Goal: Information Seeking & Learning: Learn about a topic

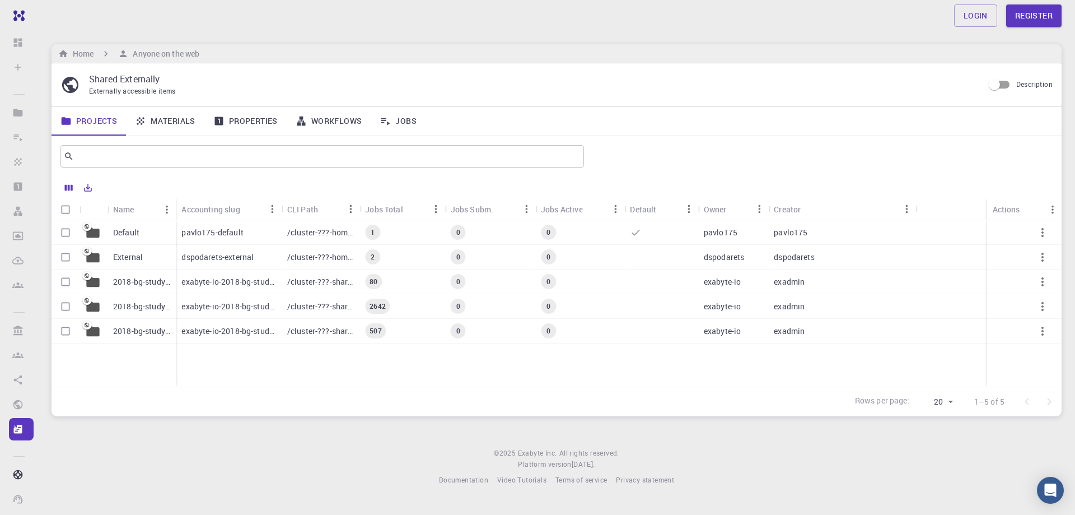
click at [213, 235] on p "pavlo175-default" at bounding box center [212, 232] width 62 height 11
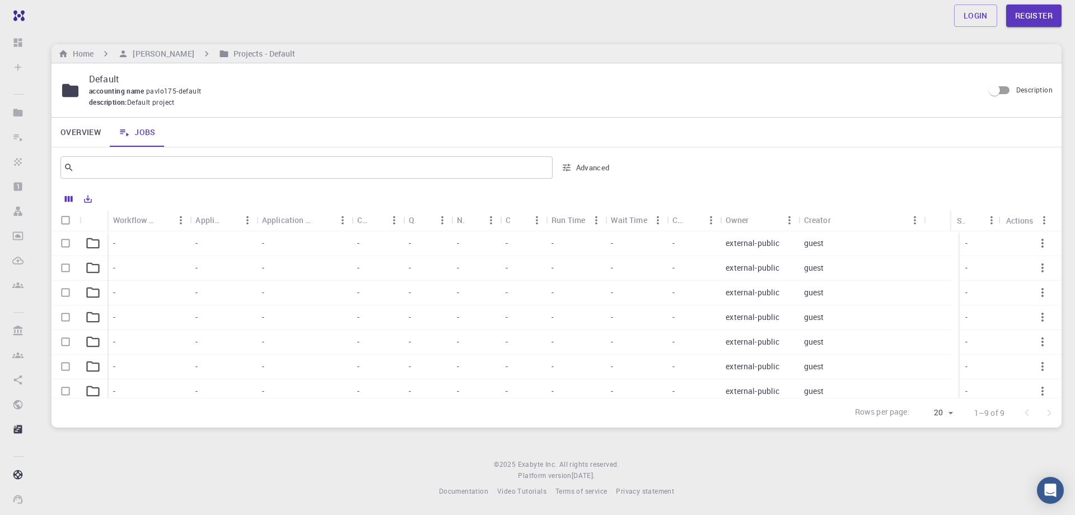
click at [284, 243] on div "-" at bounding box center [303, 243] width 95 height 25
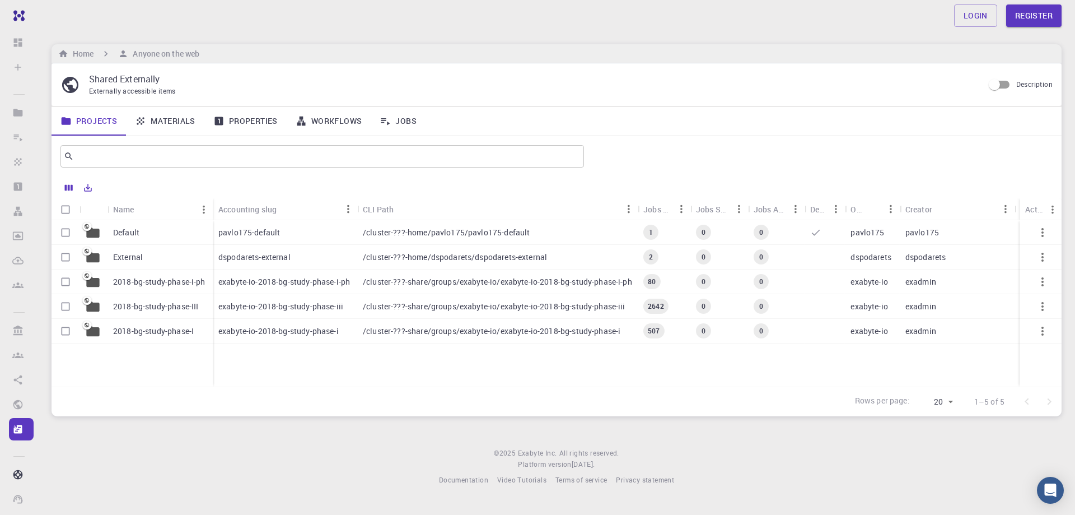
click at [279, 276] on p "exabyte-io-2018-bg-study-phase-i-ph" at bounding box center [284, 281] width 132 height 11
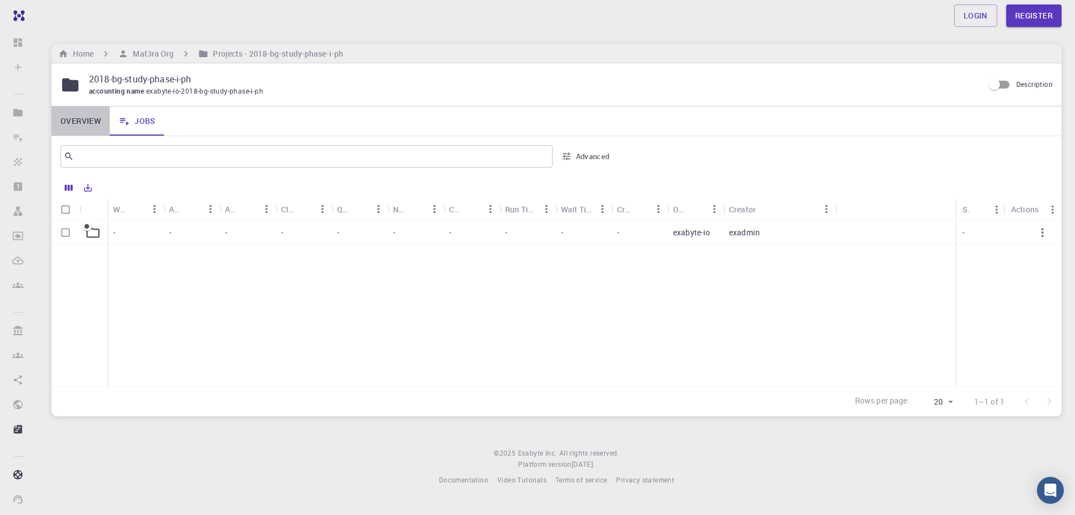
click at [86, 118] on link "Overview" at bounding box center [81, 120] width 58 height 29
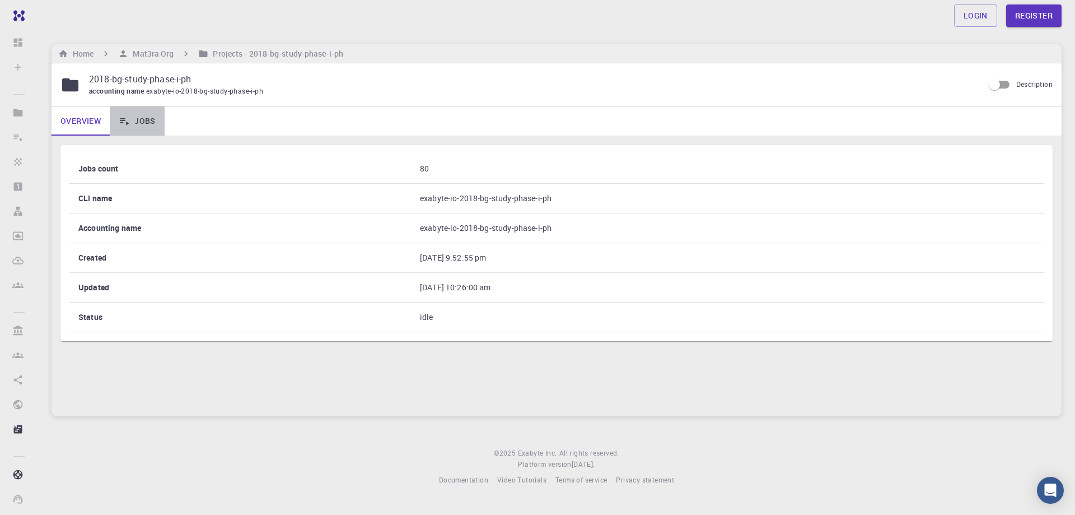
click at [141, 122] on link "Jobs" at bounding box center [137, 120] width 55 height 29
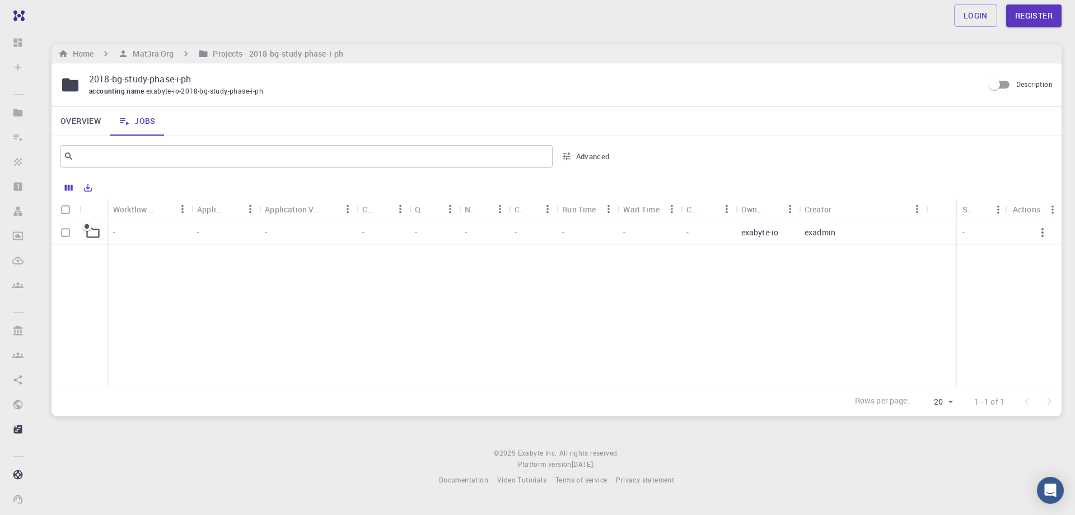
click at [163, 231] on div "-" at bounding box center [149, 232] width 84 height 25
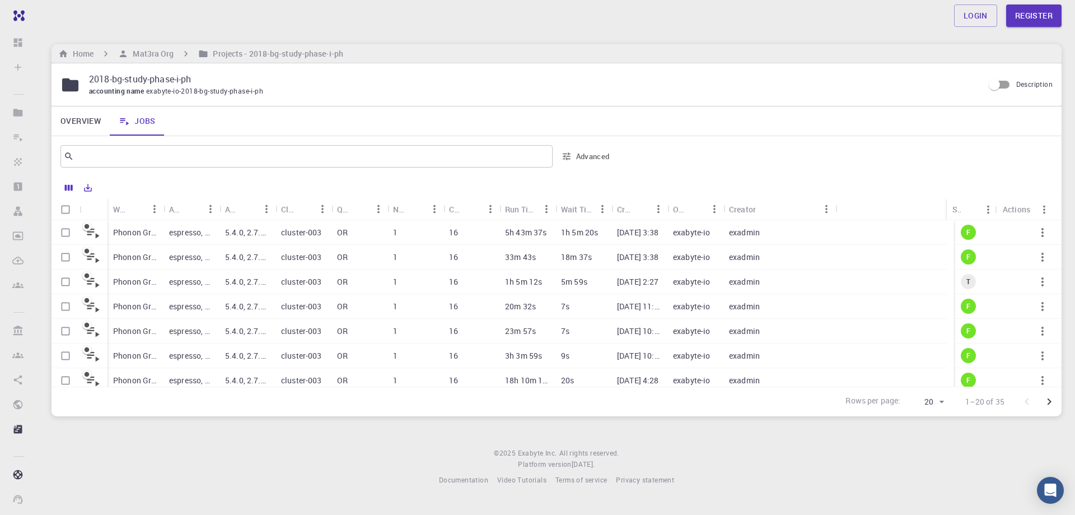
click at [193, 229] on p "espresso, python, shell" at bounding box center [191, 232] width 45 height 11
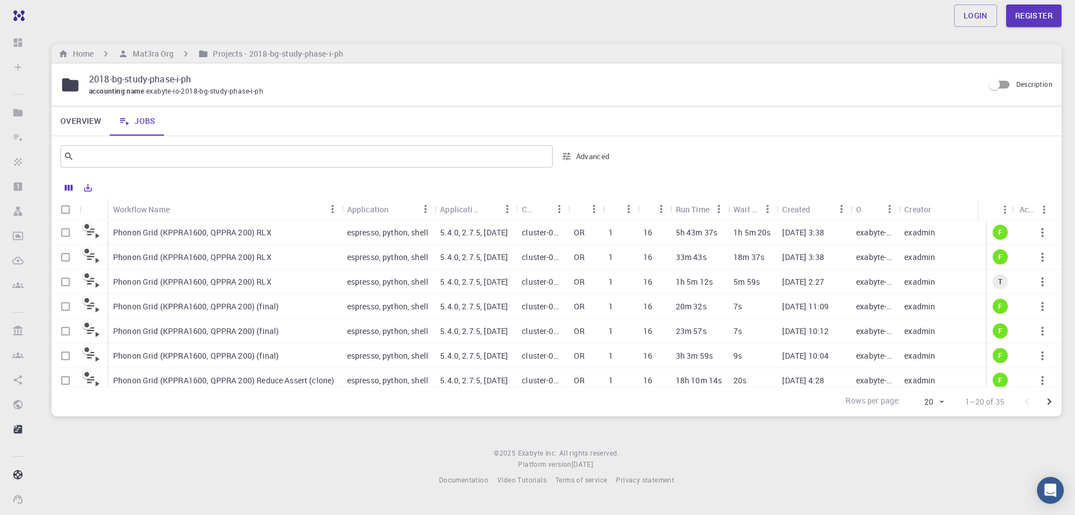
click at [209, 299] on div "Phonon Grid (KPPRA1600, QPPRA 200) (final)" at bounding box center [224, 306] width 234 height 25
click at [195, 279] on p "Phonon Grid (KPPRA1600, QPPRA 200) RLX" at bounding box center [192, 281] width 158 height 11
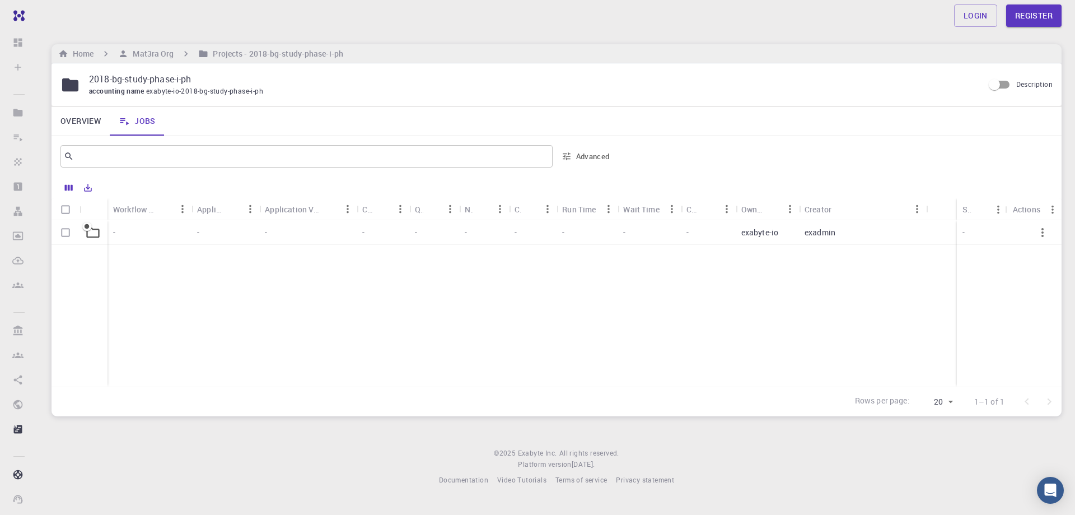
drag, startPoint x: 170, startPoint y: 292, endPoint x: 40, endPoint y: 204, distance: 156.5
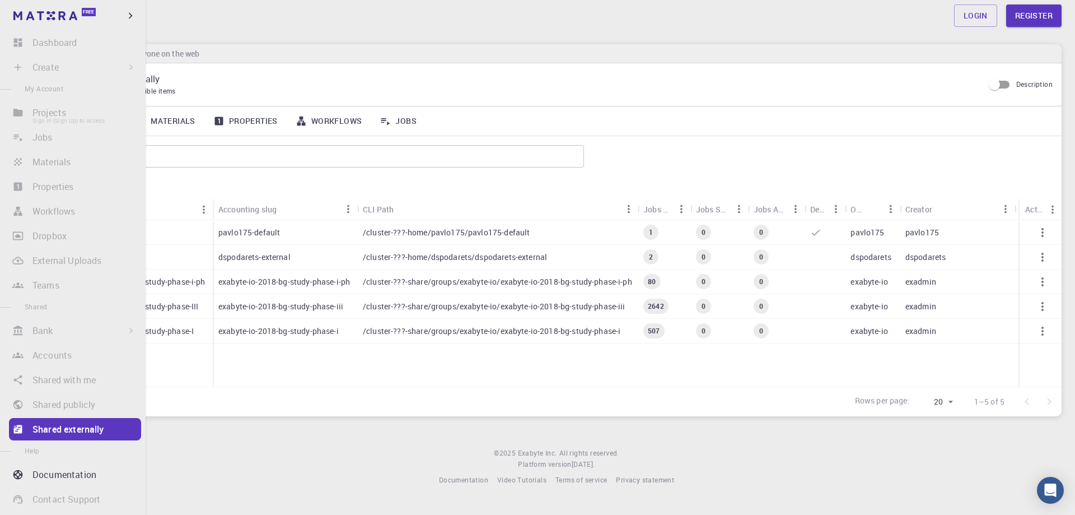
click at [64, 113] on li "Projects Sign In (Sign Up) to Access" at bounding box center [73, 112] width 146 height 22
click at [64, 114] on li "Projects Sign In (Sign Up) to Access" at bounding box center [73, 112] width 146 height 22
click at [63, 116] on li "Projects Sign In (Sign Up) to Access" at bounding box center [73, 112] width 146 height 22
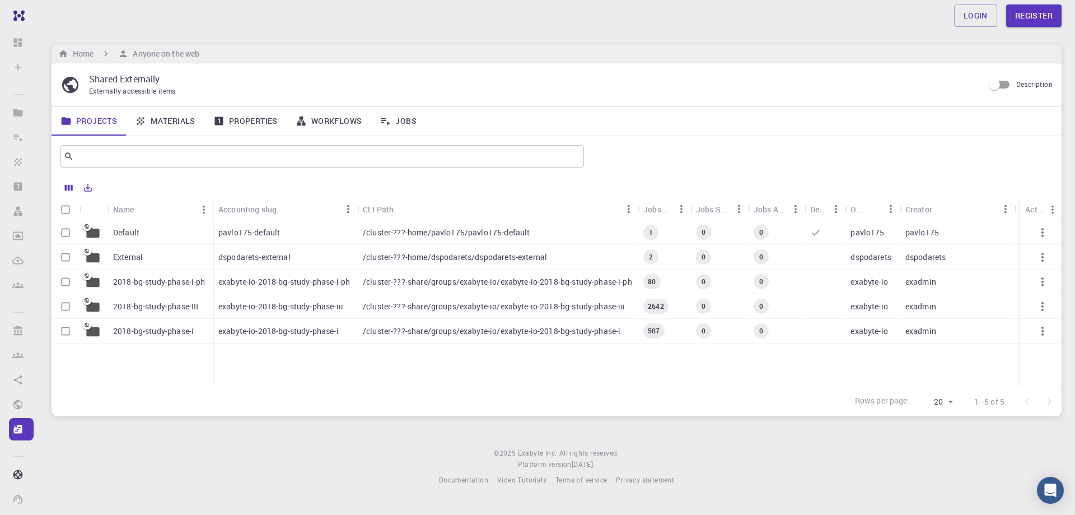
click at [205, 422] on div "Login Register Home Anyone on the web Shared Externally Externally accessible i…" at bounding box center [556, 251] width 1037 height 503
click at [145, 123] on icon at bounding box center [140, 120] width 11 height 11
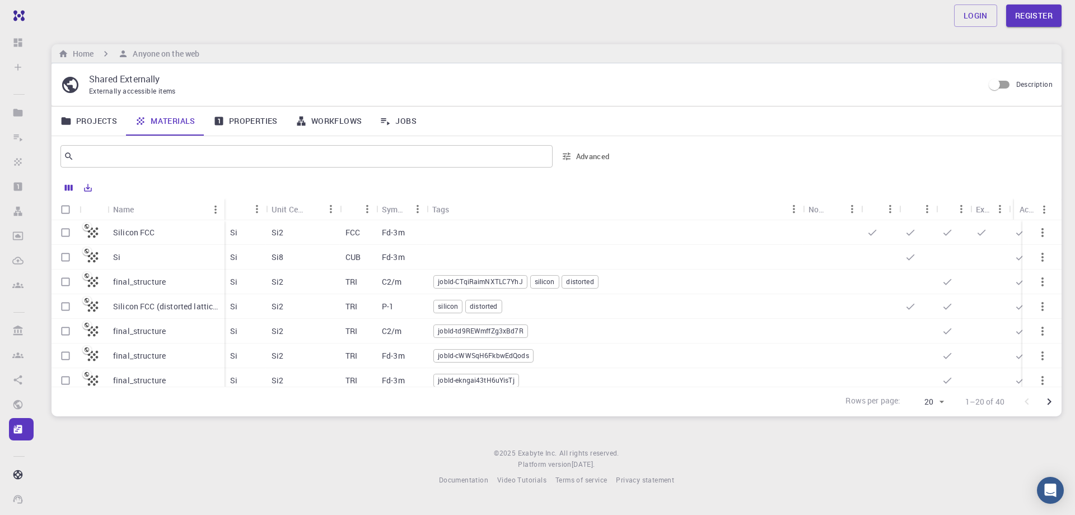
click at [193, 326] on div "final_structure" at bounding box center [165, 331] width 117 height 25
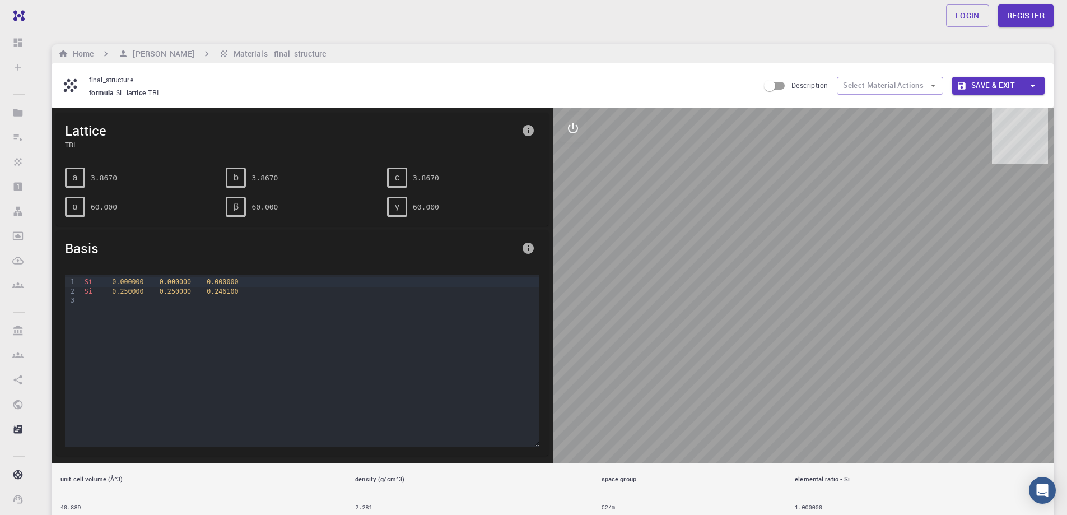
drag, startPoint x: 827, startPoint y: 361, endPoint x: 746, endPoint y: 349, distance: 82.0
click at [754, 348] on div at bounding box center [803, 285] width 501 height 355
click at [127, 295] on div "Si 0.250000 0.250000 0.246100" at bounding box center [309, 291] width 457 height 9
click at [126, 295] on div "Si 0.250000 0.250000 0.246100" at bounding box center [309, 291] width 457 height 9
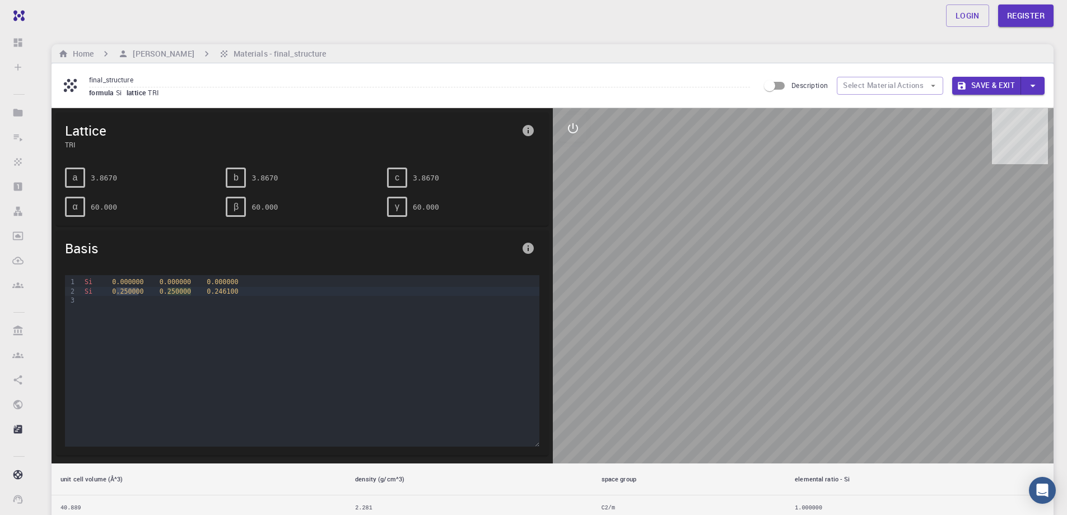
drag, startPoint x: 242, startPoint y: 177, endPoint x: 229, endPoint y: 179, distance: 13.5
click at [242, 177] on div "b" at bounding box center [236, 177] width 20 height 20
click at [88, 185] on div "a 3.8670" at bounding box center [141, 177] width 152 height 20
click at [527, 128] on icon "info" at bounding box center [527, 130] width 13 height 13
click at [577, 129] on div at bounding box center [533, 257] width 1067 height 515
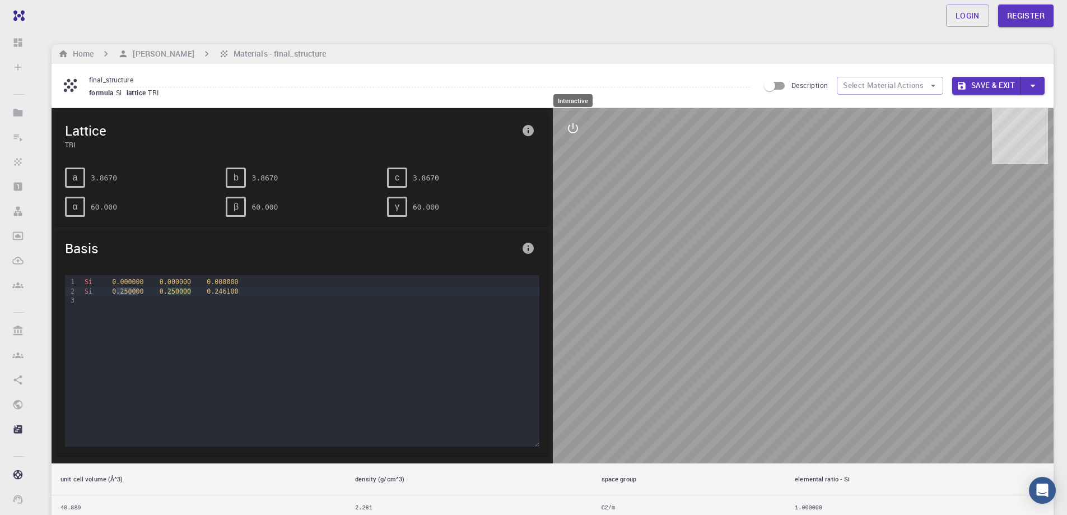
click at [577, 129] on icon "interactive" at bounding box center [573, 128] width 10 height 10
click at [572, 187] on icon "parameters" at bounding box center [572, 182] width 11 height 11
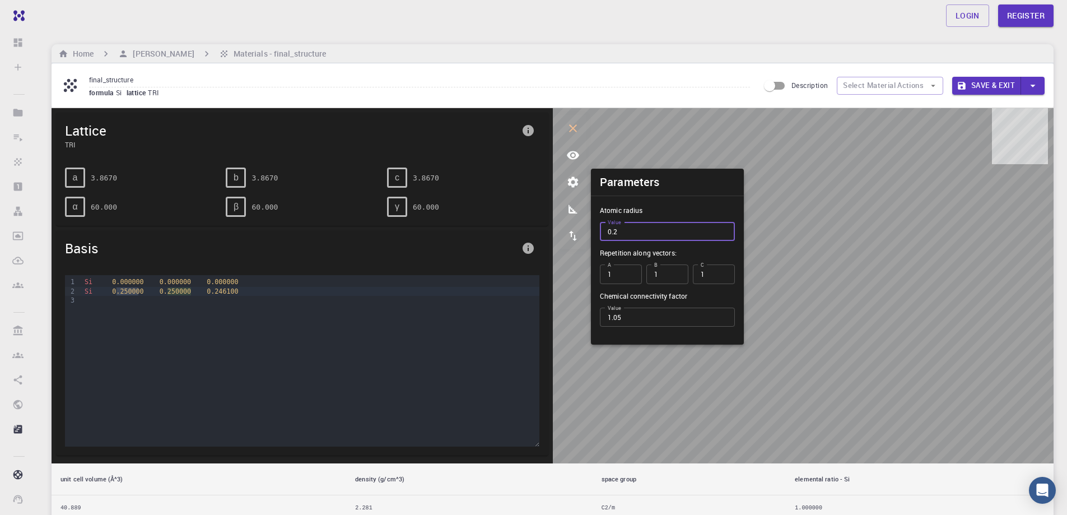
click at [627, 238] on input "0.2" at bounding box center [667, 231] width 135 height 19
drag, startPoint x: 627, startPoint y: 238, endPoint x: 596, endPoint y: 231, distance: 31.5
click at [596, 231] on div "Atomic radius Value 0.2 Value Repetition along vectors: A 1 A B 1 B C 1 C Chemi…" at bounding box center [667, 274] width 153 height 139
click at [617, 233] on input "0.2" at bounding box center [667, 231] width 135 height 19
click at [615, 235] on input "0.2" at bounding box center [667, 231] width 135 height 19
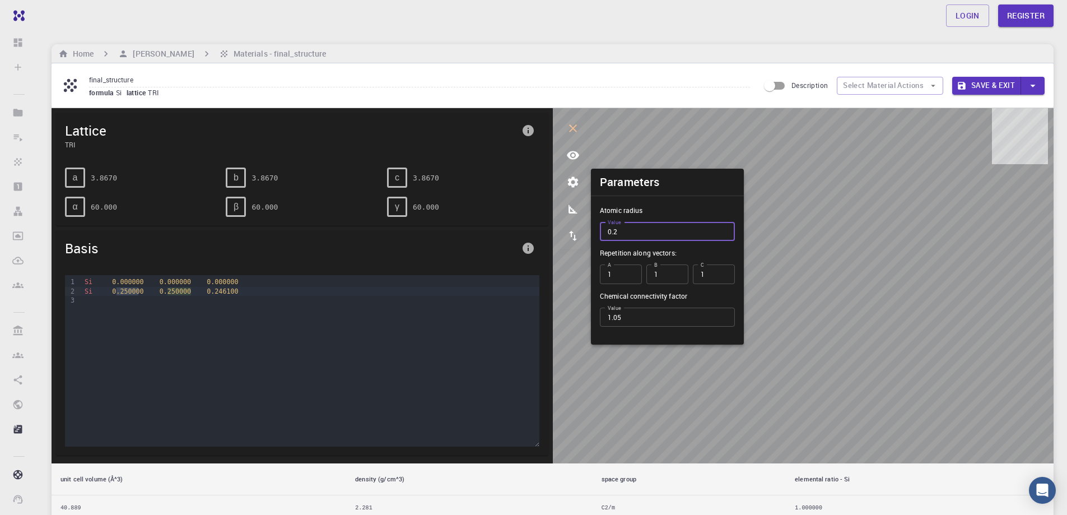
type input "0.4"
